Goal: Information Seeking & Learning: Learn about a topic

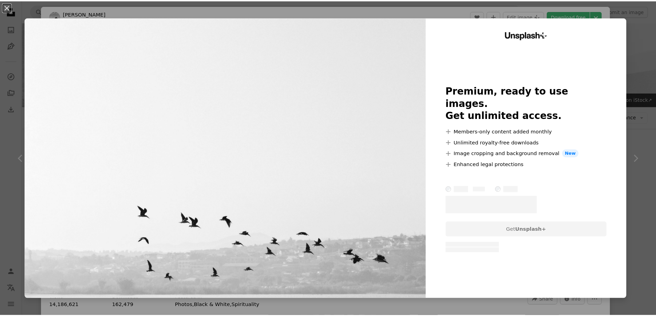
scroll to position [241, 0]
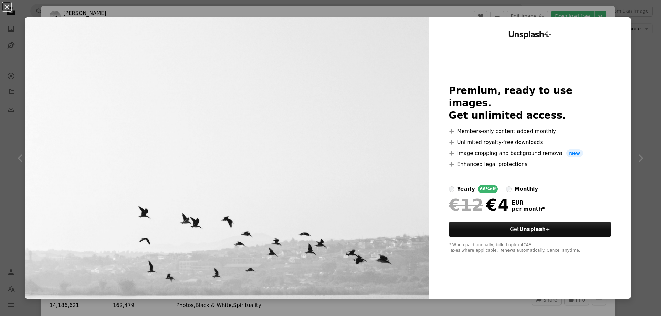
click at [603, 15] on div "An X shape Unsplash+ Premium, ready to use images. Get unlimited access. A plus…" at bounding box center [330, 158] width 661 height 316
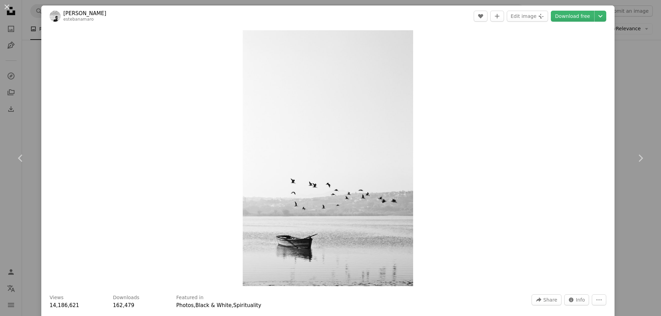
click at [32, 92] on div "An X shape Chevron left Chevron right [PERSON_NAME] estebanamaro A heart A plus…" at bounding box center [330, 158] width 661 height 316
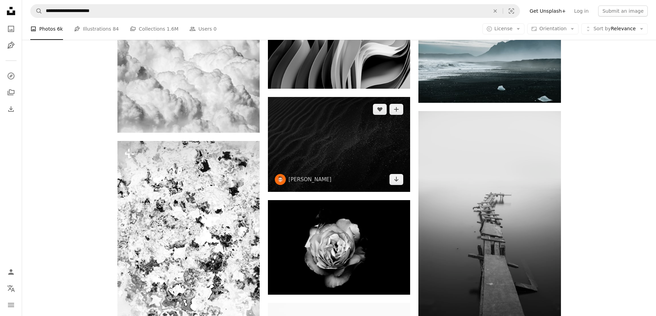
scroll to position [482, 0]
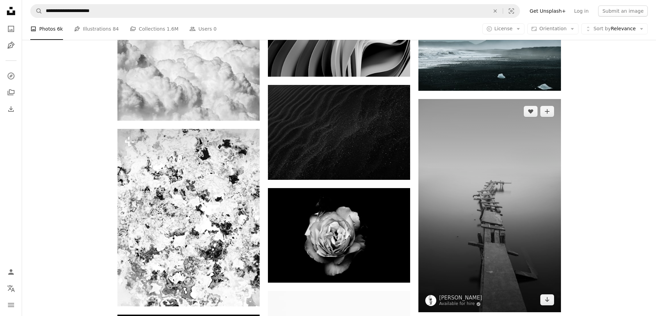
click at [442, 193] on img at bounding box center [489, 205] width 142 height 213
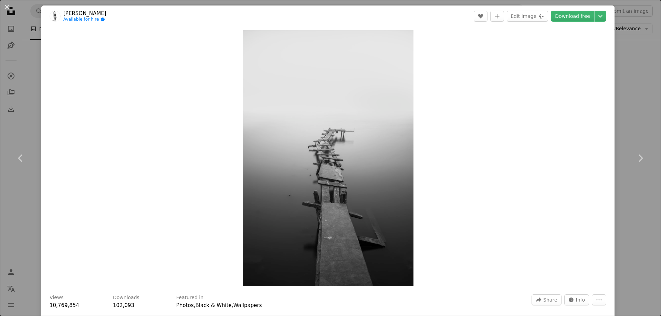
click at [33, 49] on div "An X shape Chevron left Chevron right [PERSON_NAME] Available for hire A checkm…" at bounding box center [330, 158] width 661 height 316
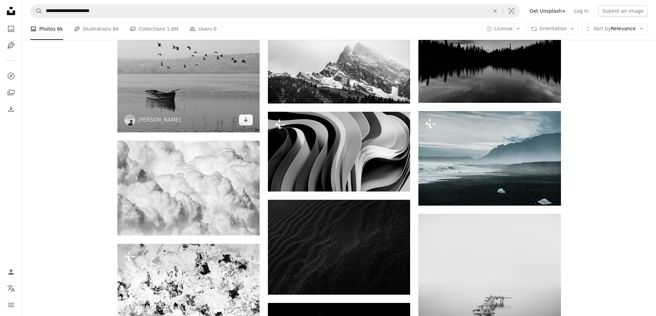
scroll to position [344, 0]
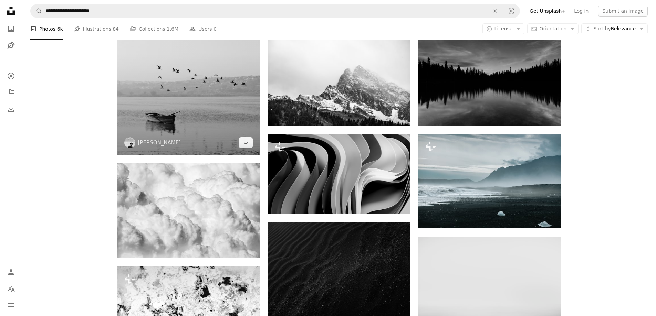
click at [186, 105] on img at bounding box center [188, 48] width 142 height 214
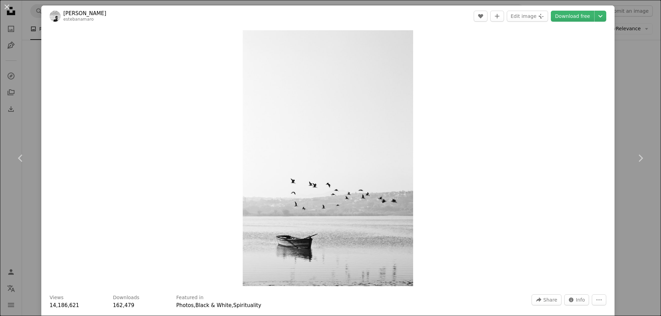
click at [37, 52] on div "An X shape Chevron left Chevron right [PERSON_NAME] estebanamaro A heart A plus…" at bounding box center [330, 158] width 661 height 316
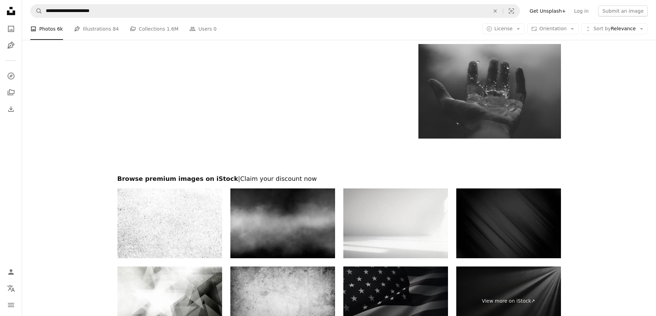
scroll to position [1067, 0]
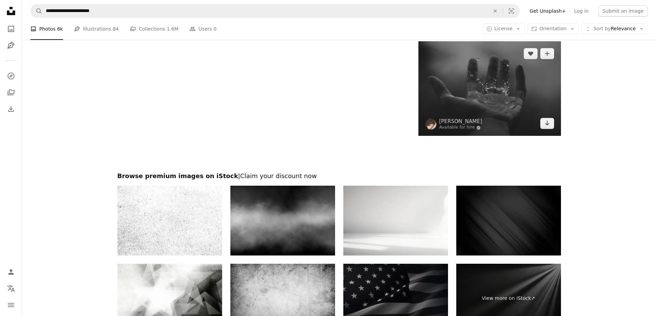
click at [446, 102] on img at bounding box center [489, 88] width 142 height 95
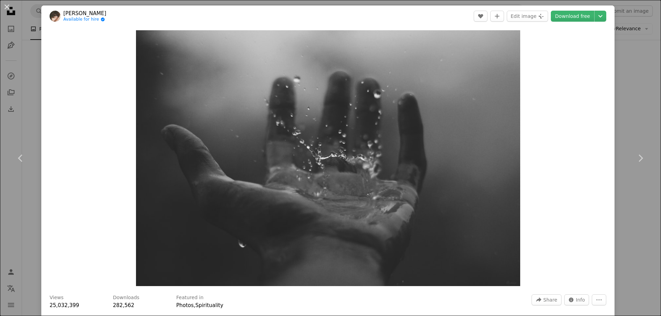
click at [30, 58] on div "An X shape Chevron left Chevron right [PERSON_NAME] Available for hire A checkm…" at bounding box center [330, 158] width 661 height 316
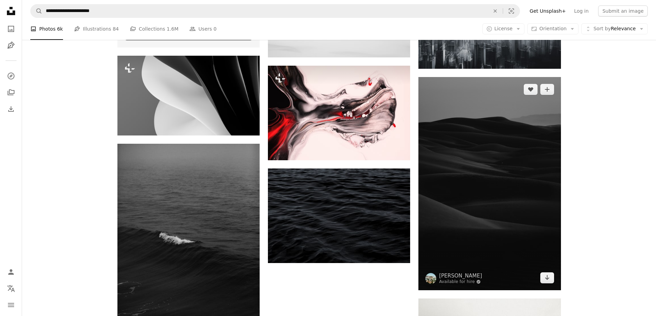
scroll to position [1549, 0]
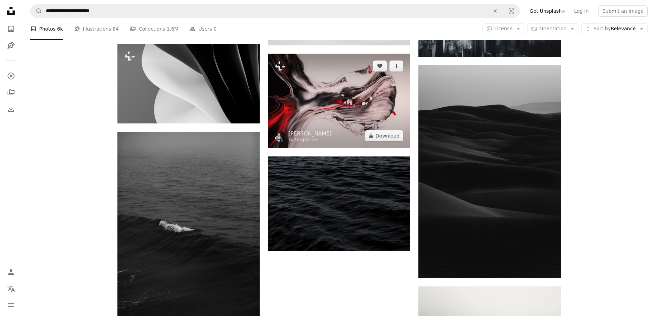
click at [375, 127] on img at bounding box center [339, 101] width 142 height 95
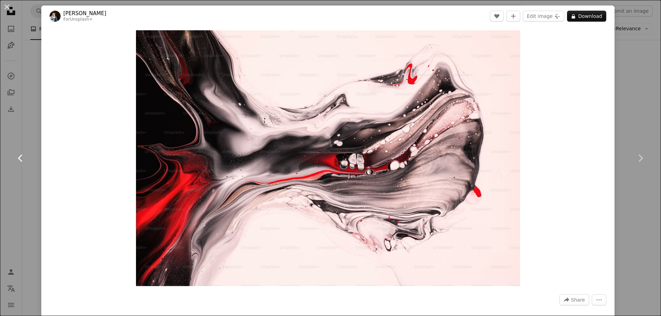
click at [34, 133] on link "Chevron left" at bounding box center [20, 158] width 41 height 66
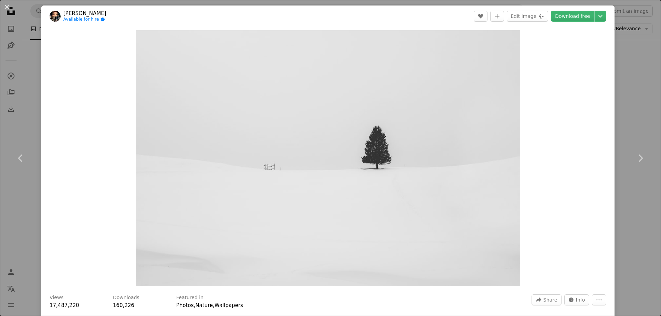
click at [24, 53] on div "An X shape Chevron left Chevron right [PERSON_NAME] Available for hire A checkm…" at bounding box center [330, 158] width 661 height 316
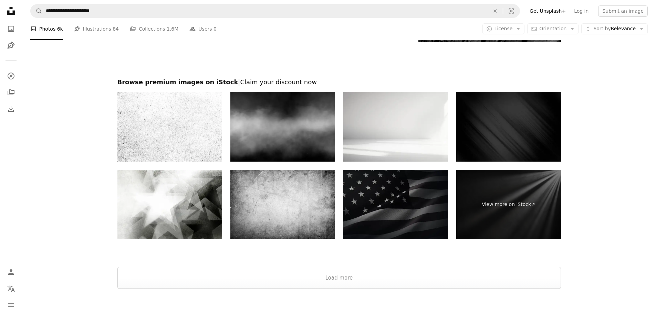
scroll to position [2949, 0]
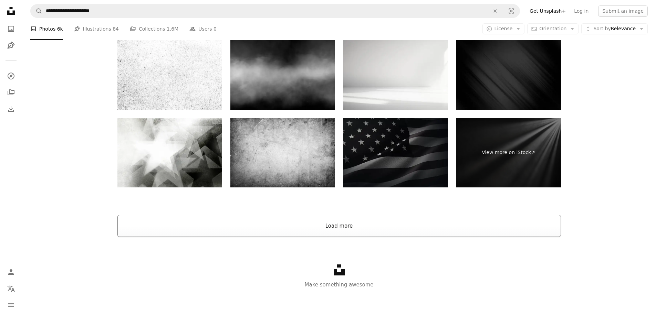
click at [345, 229] on button "Load more" at bounding box center [338, 226] width 443 height 22
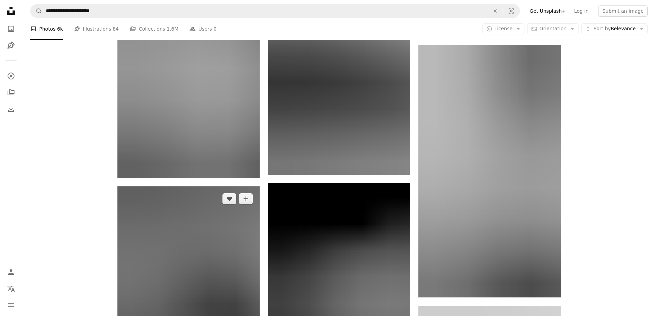
scroll to position [21711, 0]
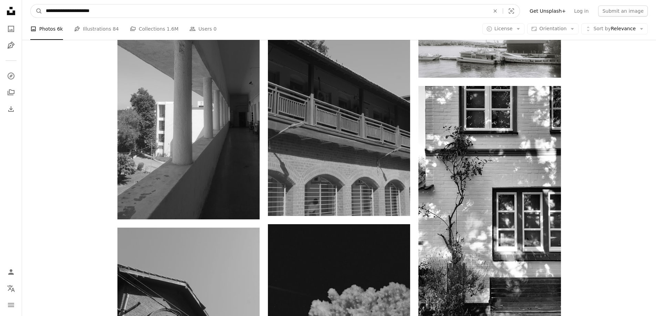
click at [124, 15] on input "**********" at bounding box center [264, 10] width 445 height 13
type input "**********"
click at [31, 4] on button "A magnifying glass" at bounding box center [37, 10] width 12 height 13
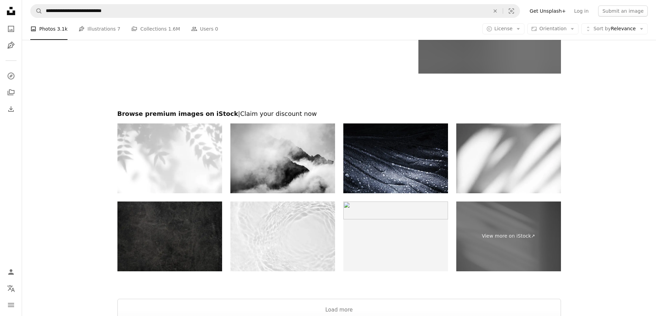
scroll to position [1480, 0]
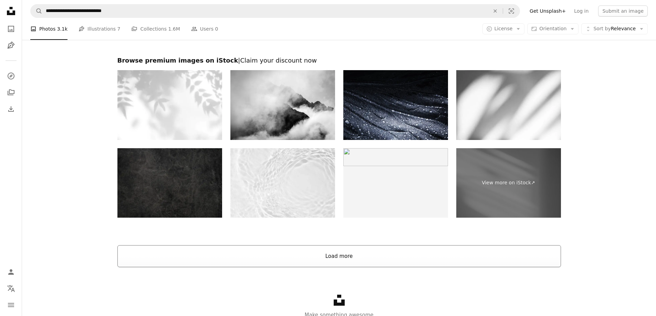
click at [329, 258] on button "Load more" at bounding box center [338, 256] width 443 height 22
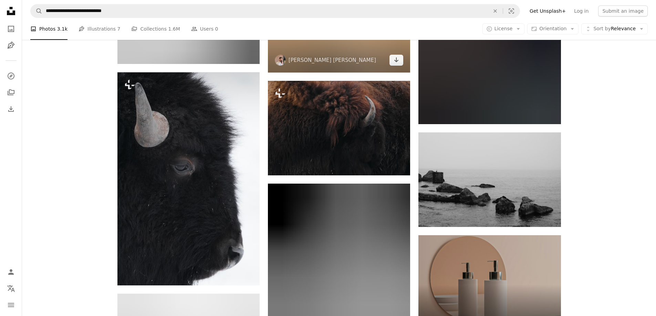
scroll to position [2823, 0]
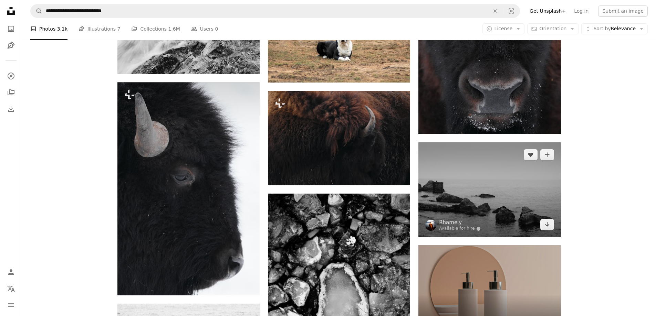
click at [457, 182] on img at bounding box center [489, 190] width 142 height 95
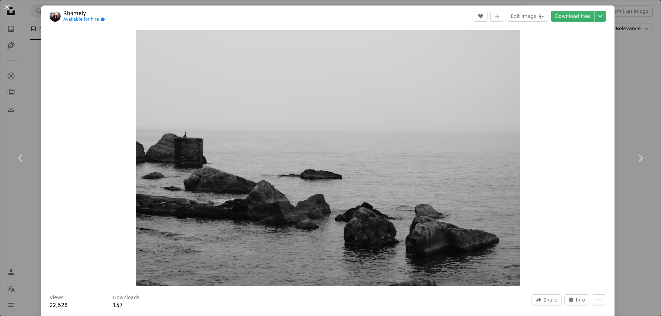
click at [36, 98] on div "An X shape Chevron left Chevron right Rhamely Available for hire A checkmark in…" at bounding box center [330, 158] width 661 height 316
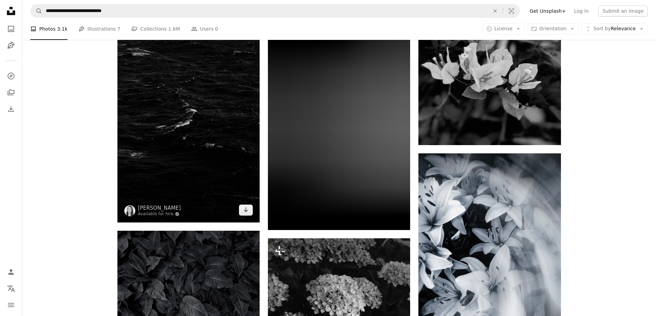
scroll to position [4957, 0]
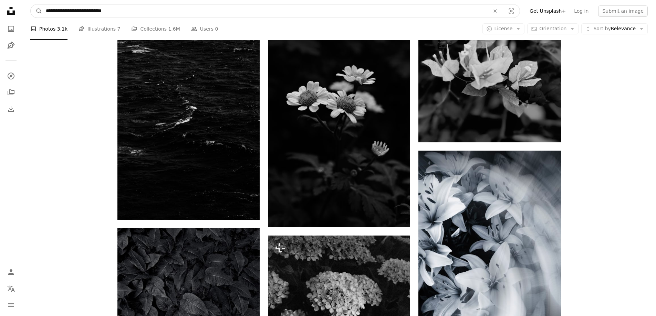
click at [119, 11] on input "**********" at bounding box center [264, 10] width 445 height 13
type input "**********"
click button "A magnifying glass" at bounding box center [37, 10] width 12 height 13
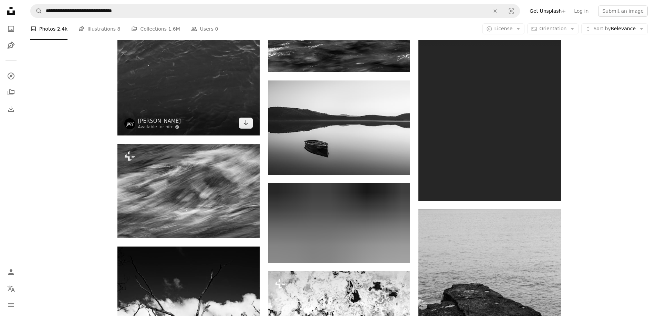
scroll to position [723, 0]
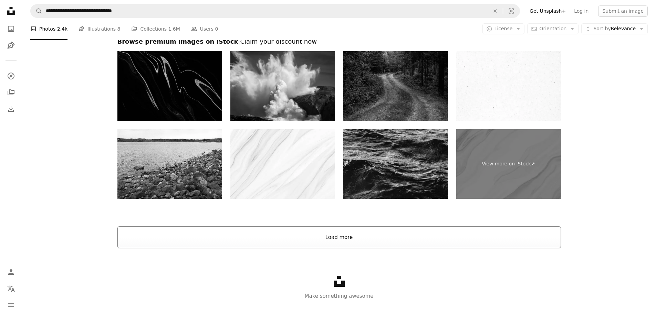
click at [292, 230] on button "Load more" at bounding box center [338, 238] width 443 height 22
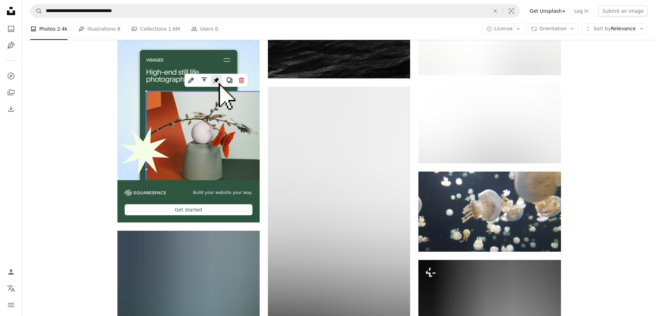
scroll to position [1962, 0]
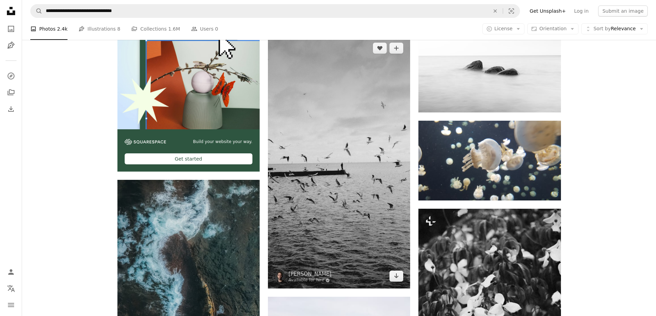
click at [338, 201] on img at bounding box center [339, 162] width 142 height 253
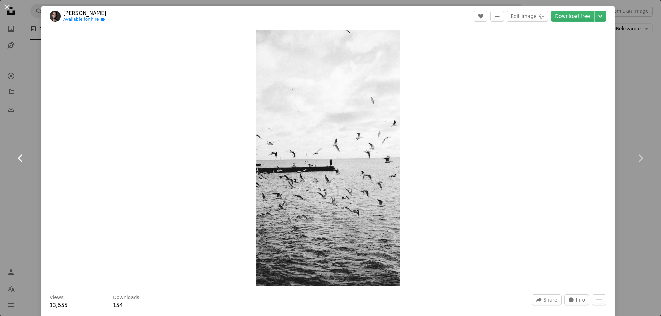
click at [30, 128] on link "Chevron left" at bounding box center [20, 158] width 41 height 66
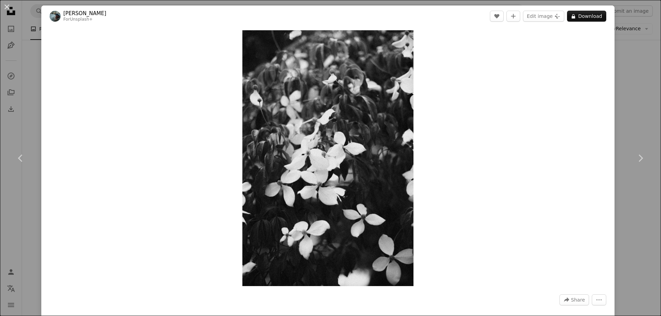
click at [28, 21] on div "An X shape Chevron left Chevron right [PERSON_NAME] For Unsplash+ A heart A plu…" at bounding box center [330, 158] width 661 height 316
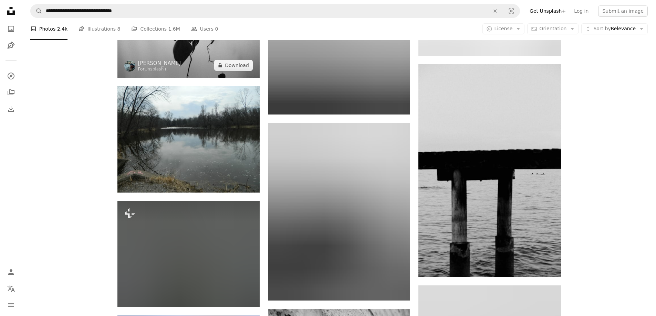
scroll to position [4854, 0]
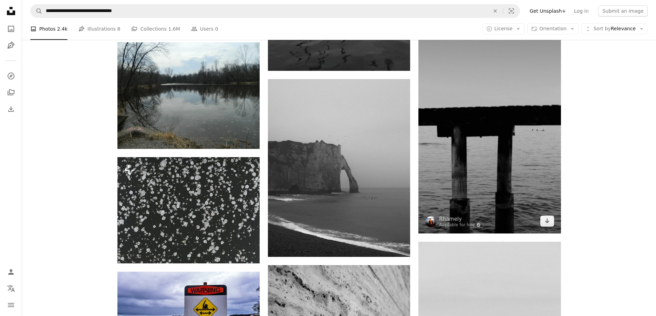
click at [451, 138] on img at bounding box center [489, 126] width 142 height 213
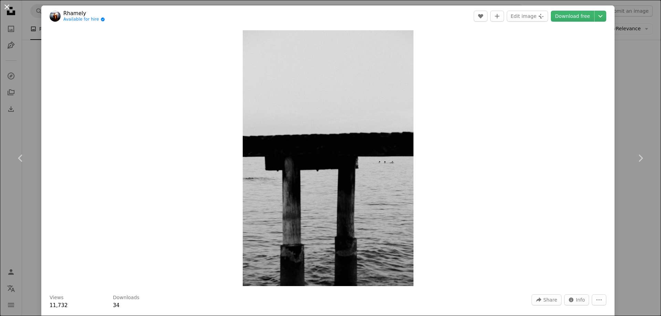
click at [6, 8] on button "An X shape" at bounding box center [7, 7] width 8 height 8
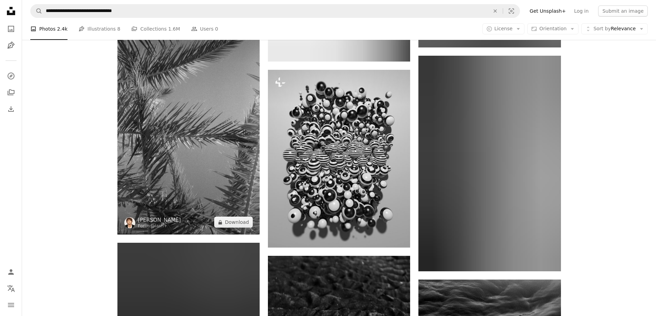
scroll to position [11946, 0]
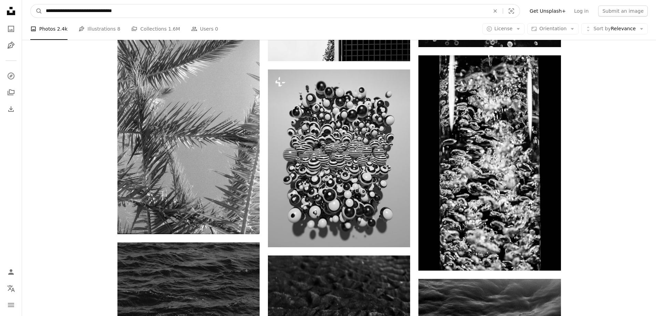
click at [133, 12] on input "**********" at bounding box center [264, 10] width 445 height 13
type input "*"
type input "**********"
click button "A magnifying glass" at bounding box center [37, 10] width 12 height 13
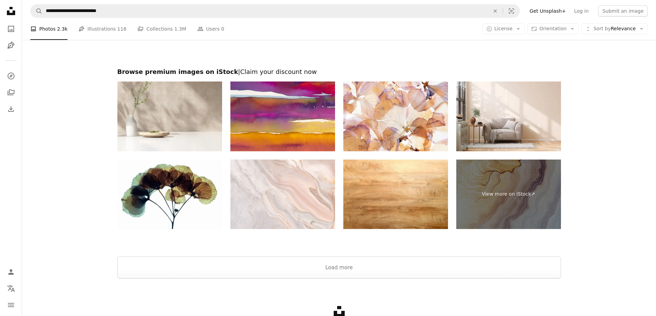
scroll to position [1419, 0]
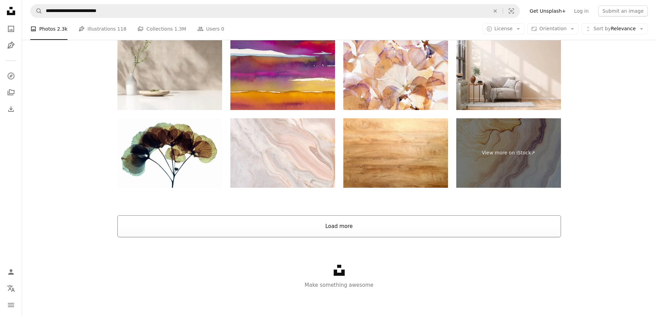
click at [263, 235] on button "Load more" at bounding box center [338, 227] width 443 height 22
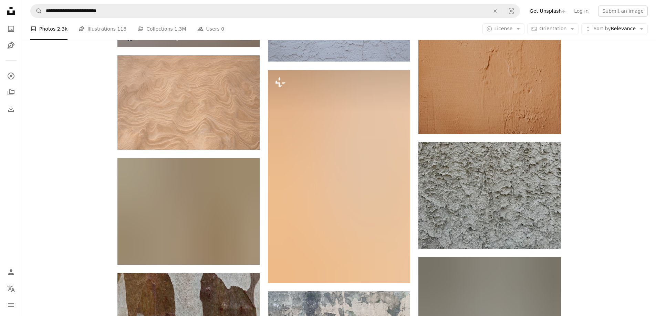
scroll to position [2211, 0]
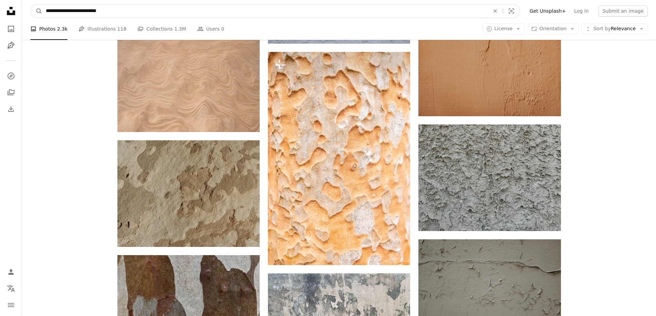
click at [88, 10] on input "**********" at bounding box center [264, 10] width 445 height 13
type input "**********"
click button "A magnifying glass" at bounding box center [37, 10] width 12 height 13
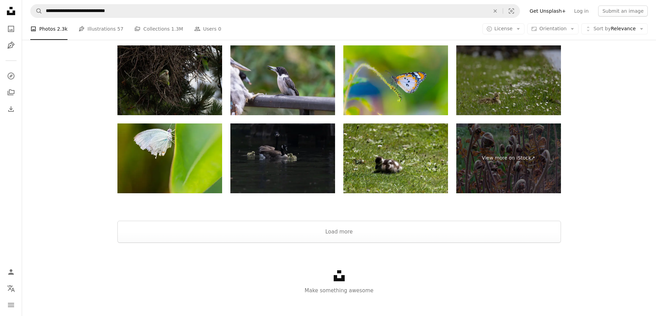
scroll to position [1368, 0]
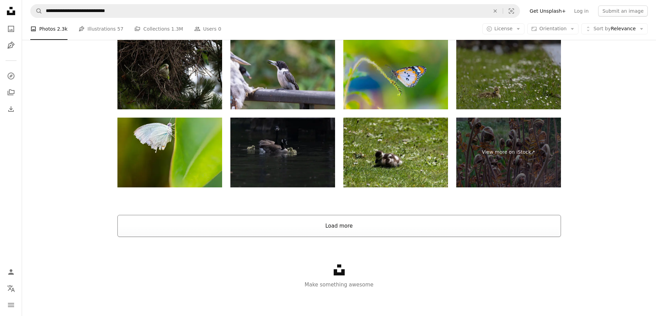
click at [239, 233] on button "Load more" at bounding box center [338, 226] width 443 height 22
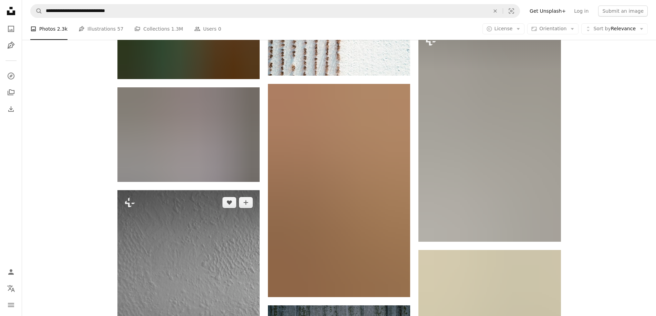
scroll to position [3812, 0]
